Goal: Navigation & Orientation: Find specific page/section

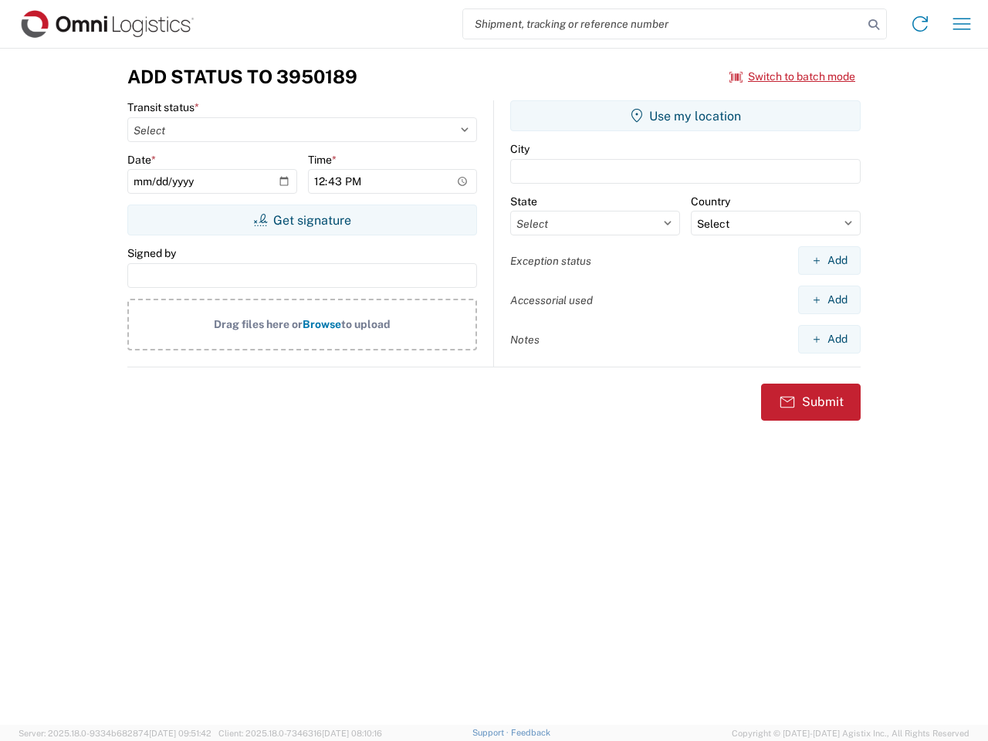
click at [663, 24] on input "search" at bounding box center [663, 23] width 400 height 29
click at [874, 25] on icon at bounding box center [874, 25] width 22 height 22
click at [920, 24] on icon at bounding box center [920, 24] width 25 height 25
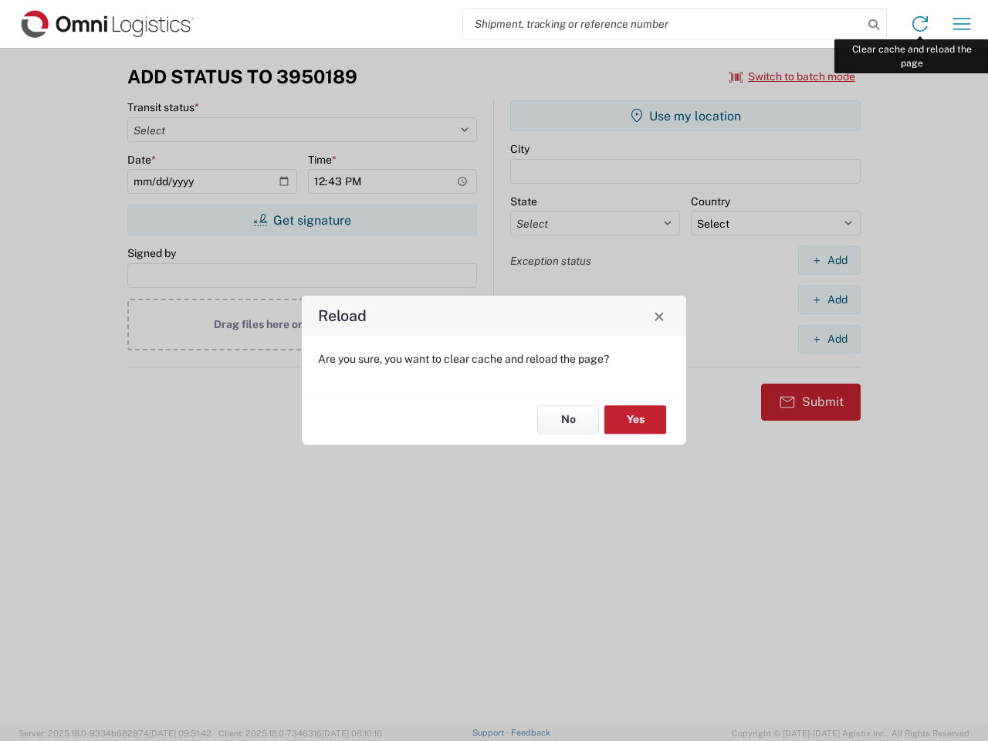
click at [962, 24] on div "Reload Are you sure, you want to clear cache and reload the page? No Yes" at bounding box center [494, 370] width 988 height 741
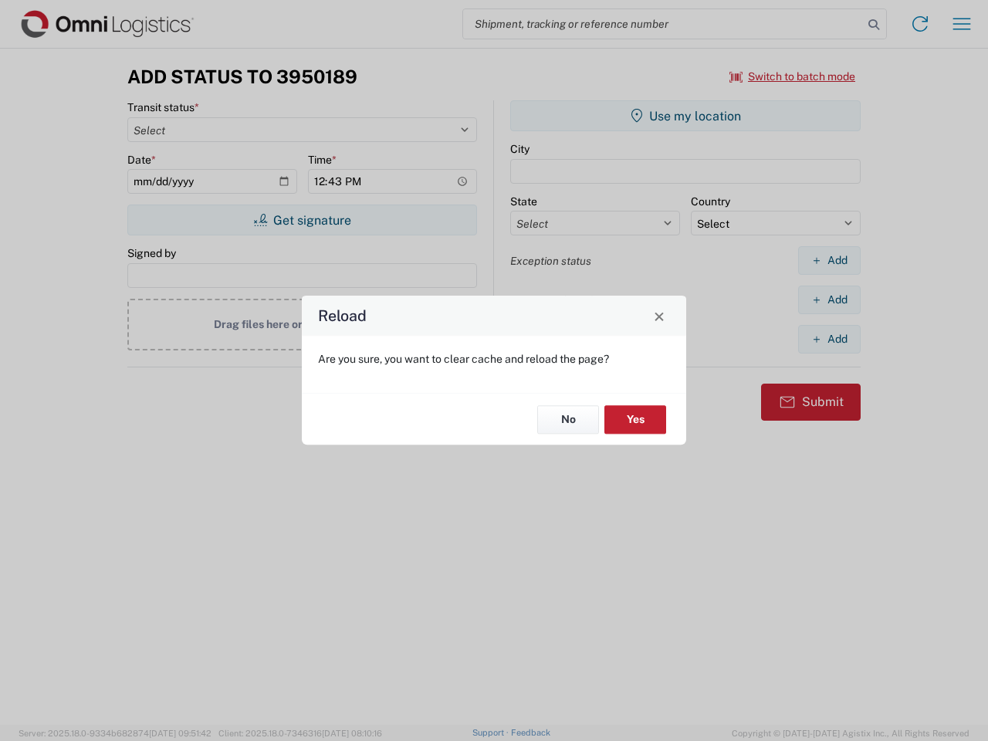
click at [793, 76] on div "Reload Are you sure, you want to clear cache and reload the page? No Yes" at bounding box center [494, 370] width 988 height 741
click at [302, 220] on div "Reload Are you sure, you want to clear cache and reload the page? No Yes" at bounding box center [494, 370] width 988 height 741
click at [685, 116] on div "Reload Are you sure, you want to clear cache and reload the page? No Yes" at bounding box center [494, 370] width 988 height 741
click at [829, 260] on div "Reload Are you sure, you want to clear cache and reload the page? No Yes" at bounding box center [494, 370] width 988 height 741
click at [829, 299] on div "Reload Are you sure, you want to clear cache and reload the page? No Yes" at bounding box center [494, 370] width 988 height 741
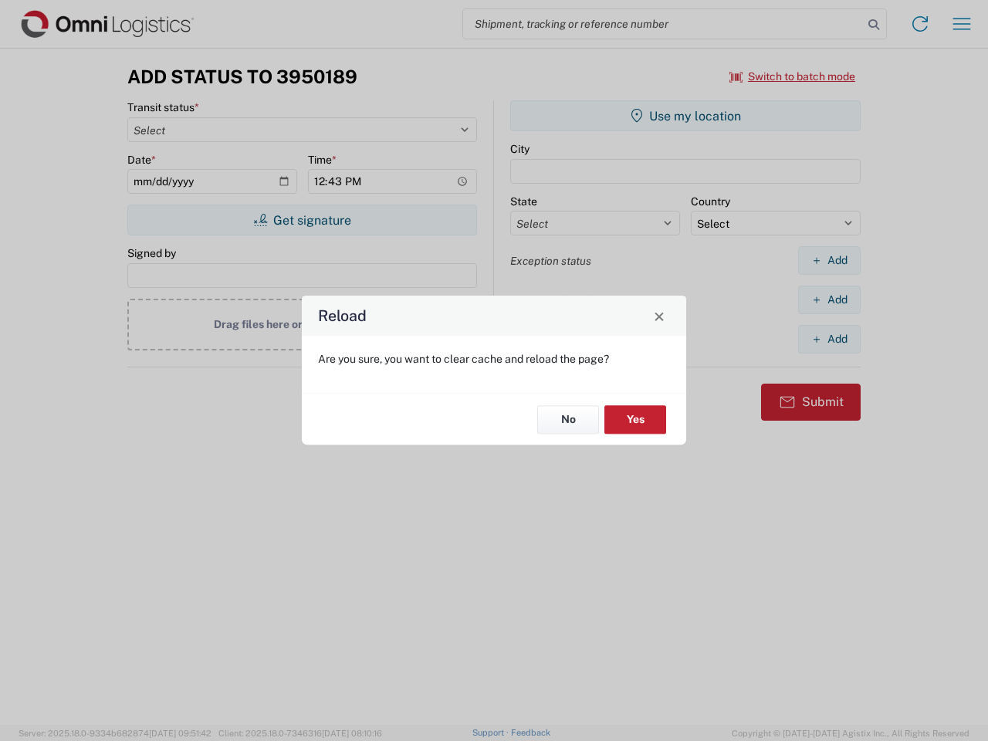
click at [829, 339] on div "Reload Are you sure, you want to clear cache and reload the page? No Yes" at bounding box center [494, 370] width 988 height 741
